Goal: Task Accomplishment & Management: Manage account settings

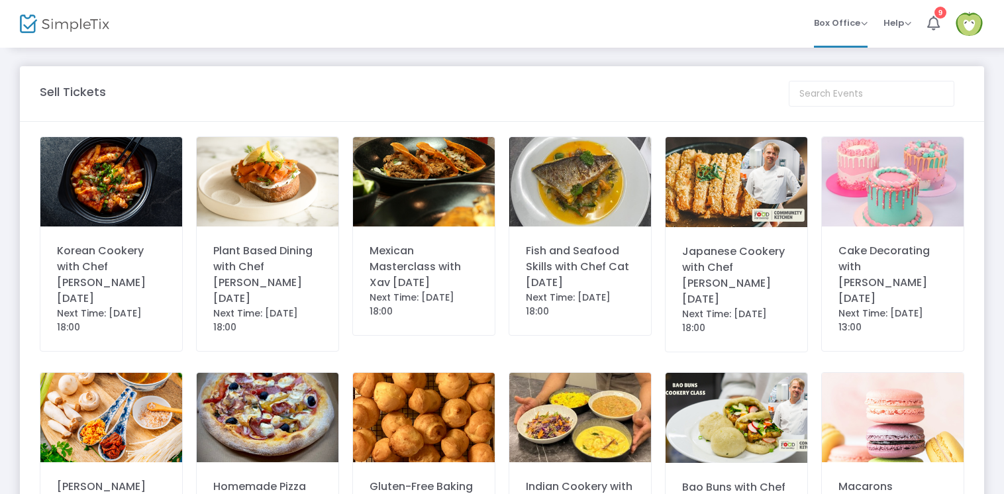
click at [968, 16] on img at bounding box center [969, 24] width 27 height 24
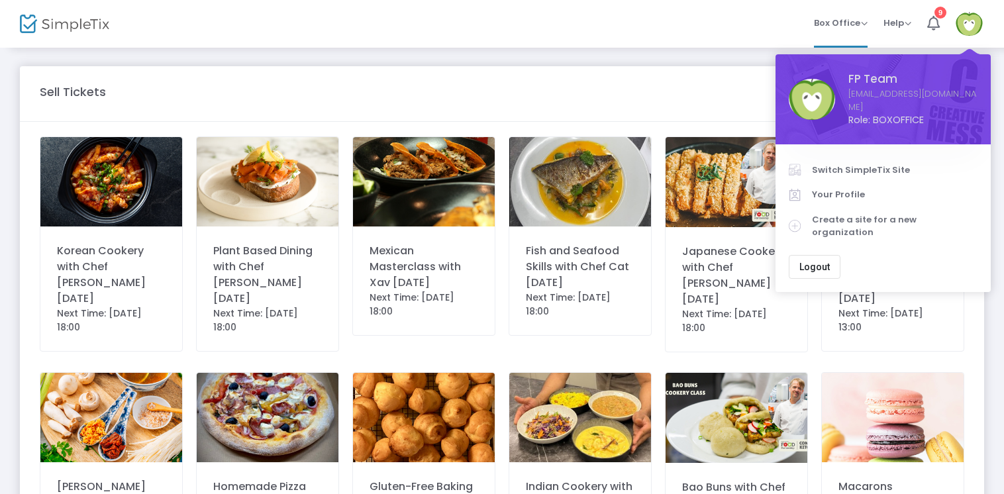
click at [818, 262] on span "Logout" at bounding box center [815, 267] width 30 height 11
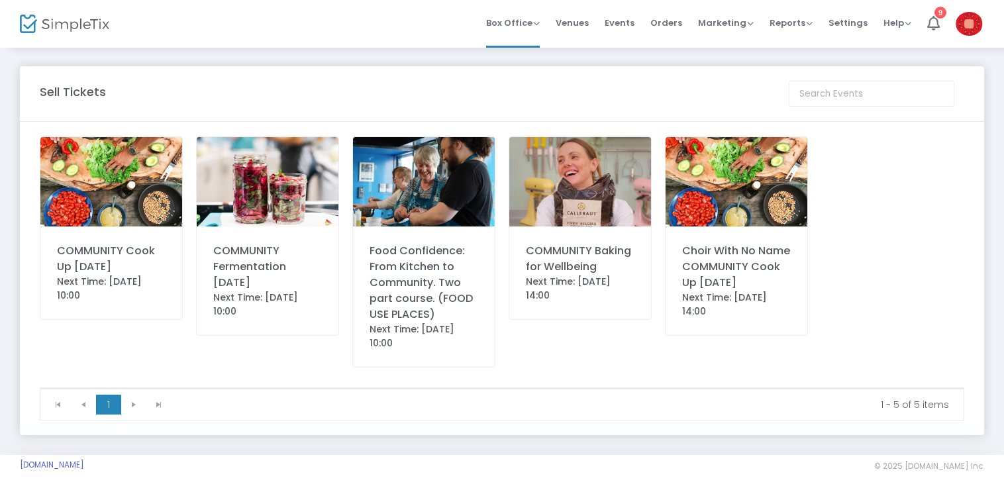
click at [966, 13] on img at bounding box center [969, 24] width 27 height 24
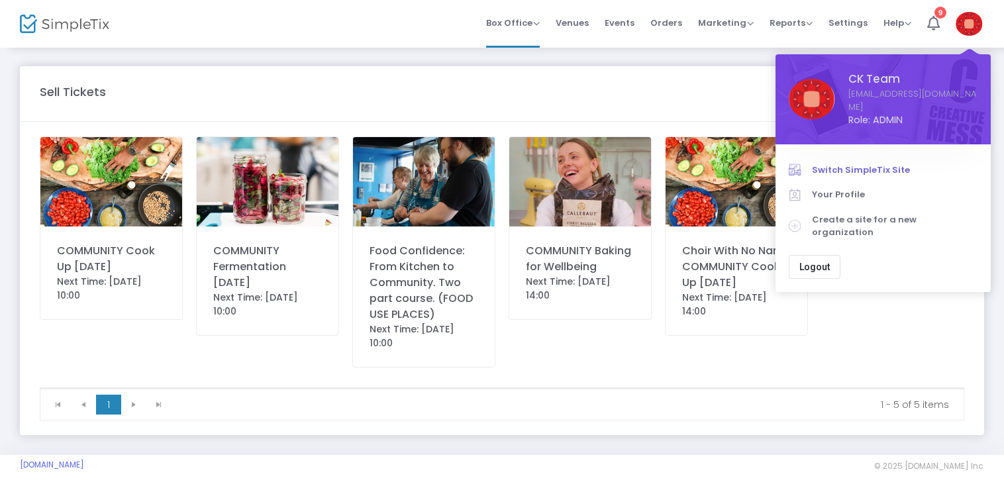
click at [860, 164] on span "Switch SimpleTix Site" at bounding box center [895, 170] width 166 height 13
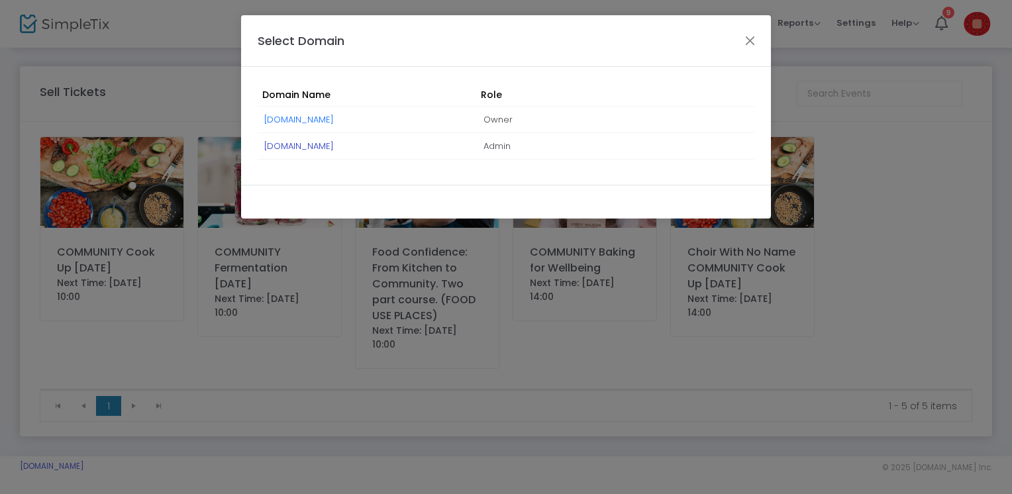
click at [323, 147] on link "[DOMAIN_NAME]" at bounding box center [299, 146] width 70 height 13
